Goal: Task Accomplishment & Management: Manage account settings

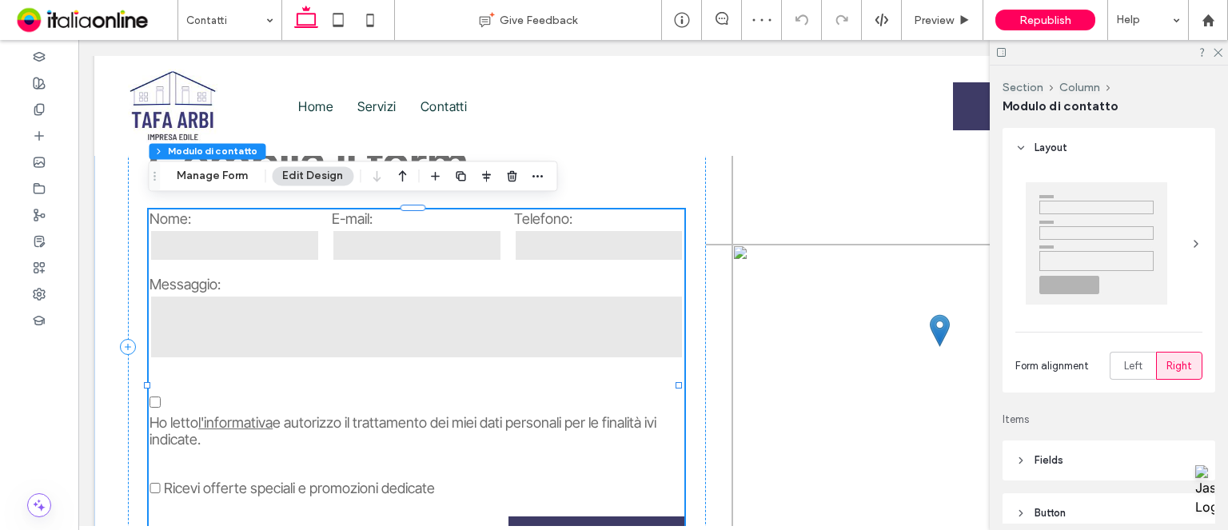
type input "*"
type input "***"
type input "*"
type input "***"
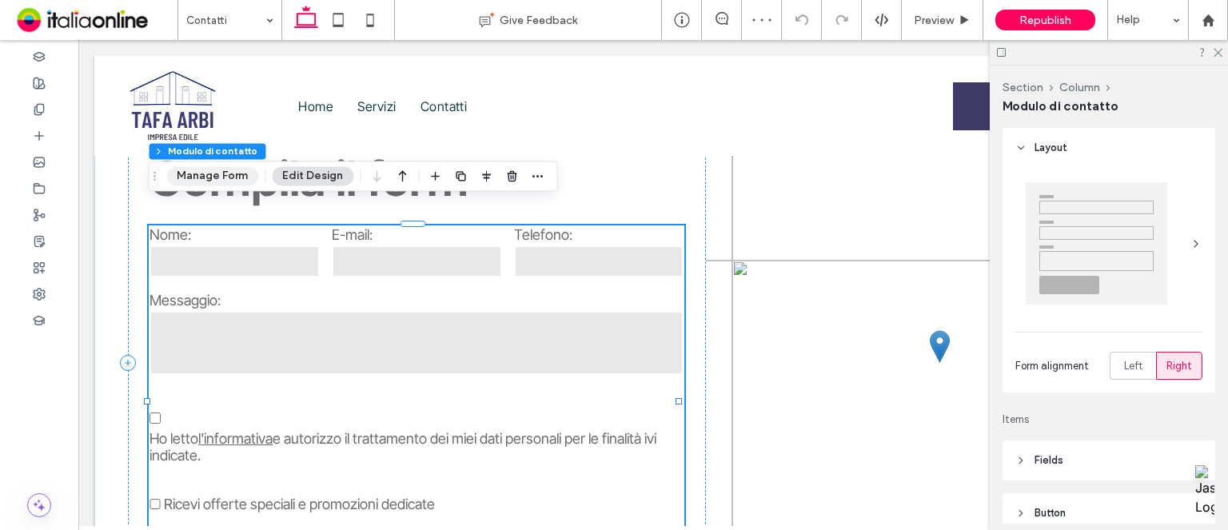
click at [205, 182] on button "Manage Form" at bounding box center [212, 175] width 92 height 19
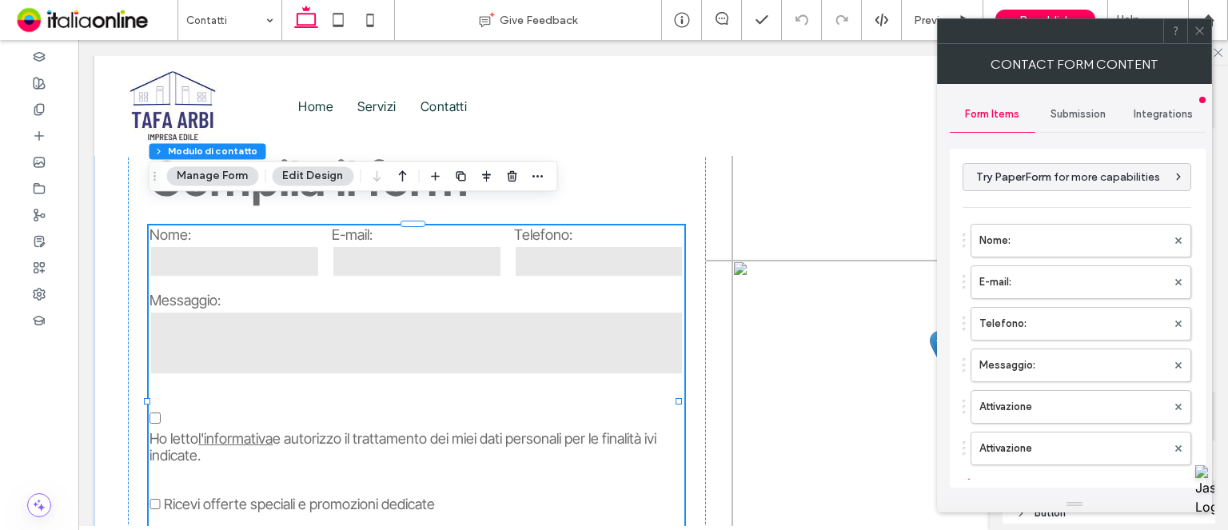
click at [1077, 118] on span "Submission" at bounding box center [1078, 114] width 55 height 13
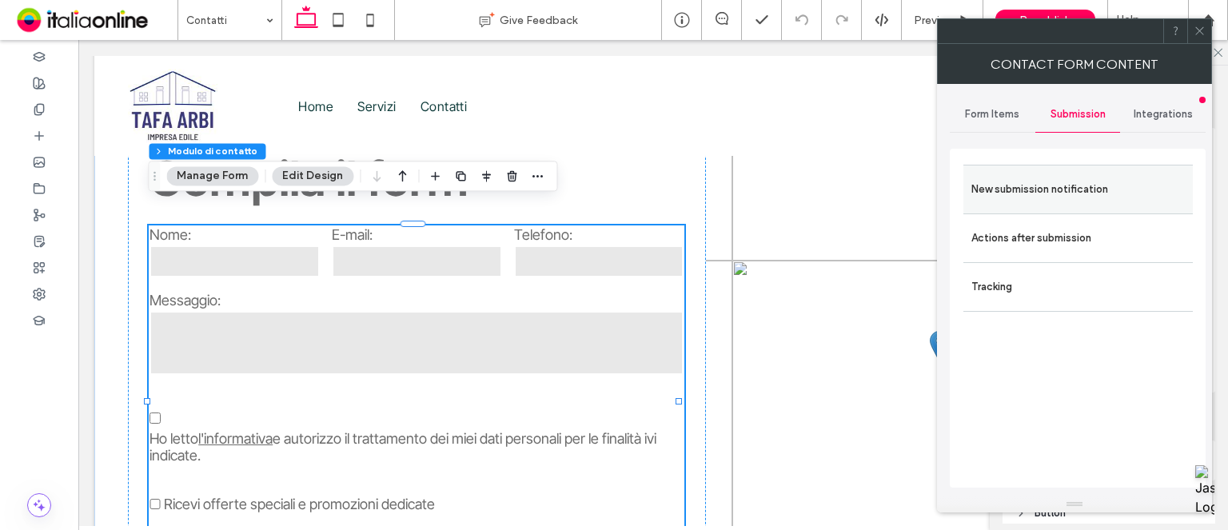
click at [1071, 177] on label "New submission notification" at bounding box center [1077, 190] width 213 height 32
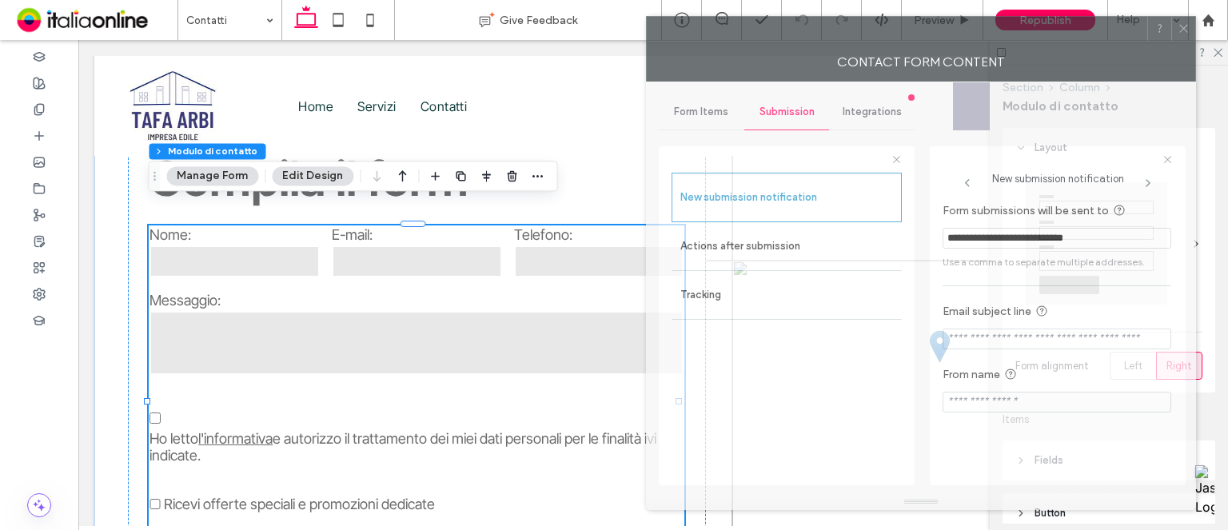
drag, startPoint x: 1173, startPoint y: 66, endPoint x: 1141, endPoint y: 64, distance: 32.1
click at [1141, 64] on div "Contact Form Content" at bounding box center [921, 62] width 550 height 40
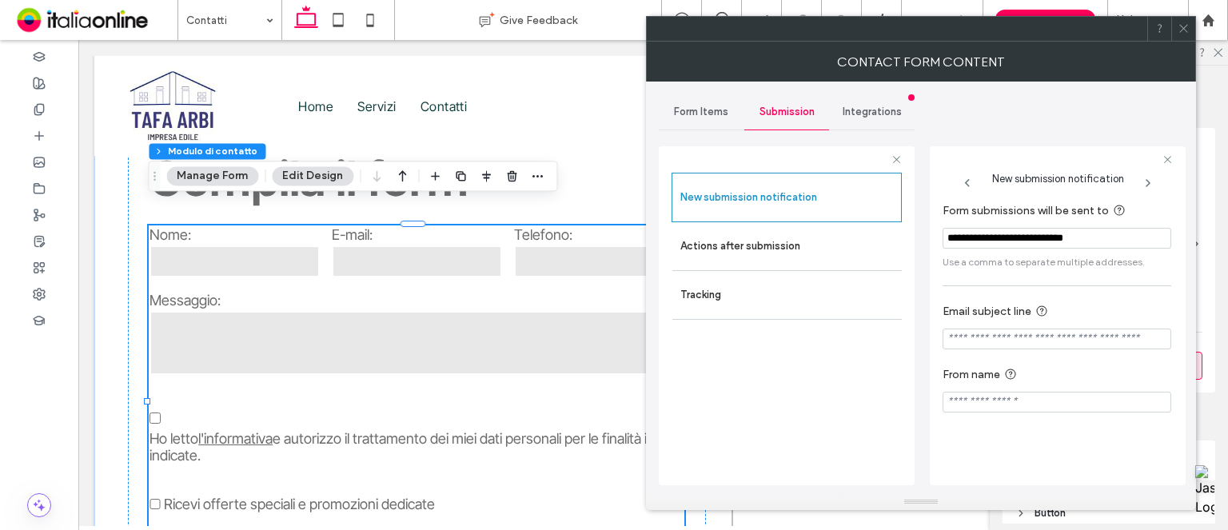
click at [1177, 25] on div at bounding box center [1183, 29] width 24 height 24
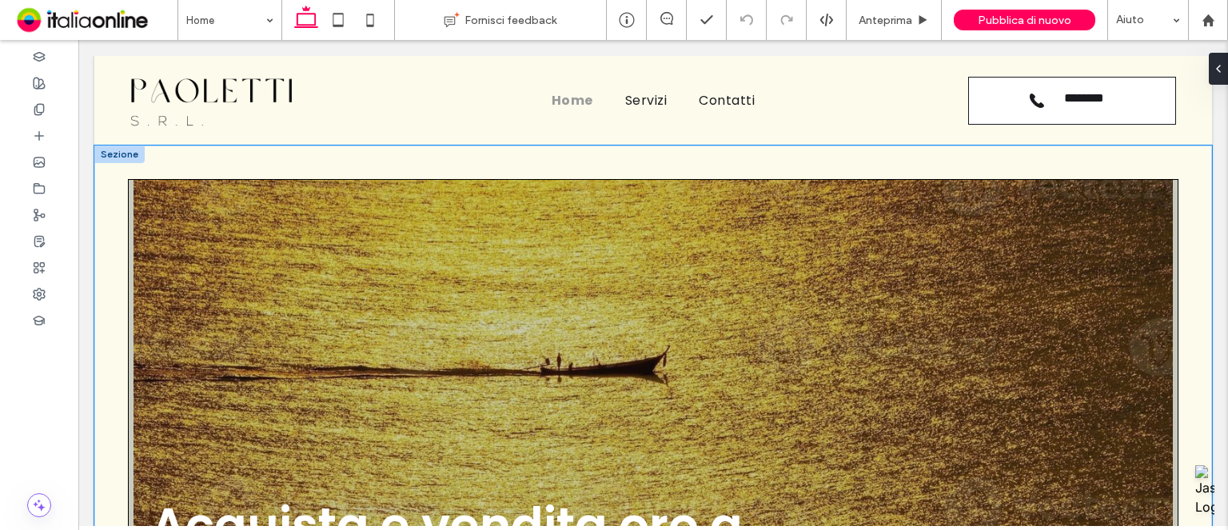
click at [383, 148] on div "Acquista e vendita oro a [GEOGRAPHIC_DATA]" at bounding box center [653, 418] width 1118 height 545
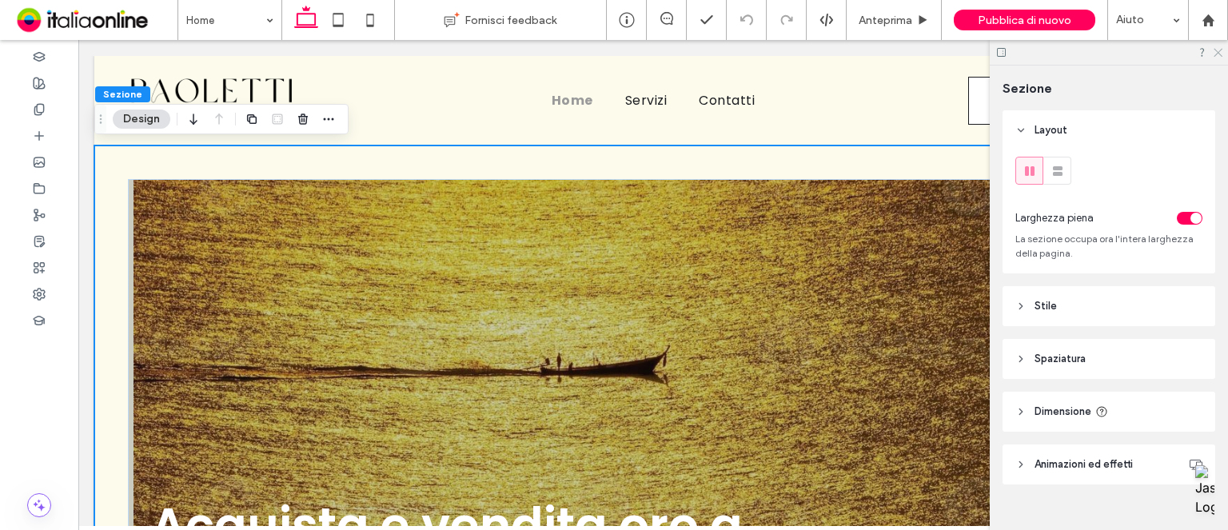
click at [1219, 55] on icon at bounding box center [1217, 51] width 10 height 10
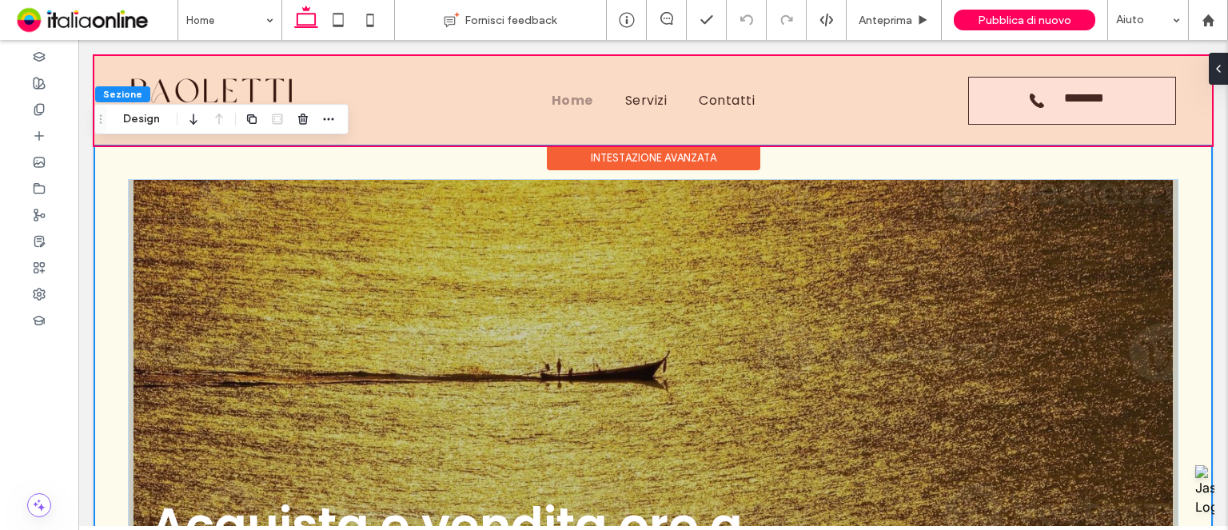
click at [461, 131] on div at bounding box center [653, 101] width 1118 height 90
